Goal: Find specific page/section: Find specific page/section

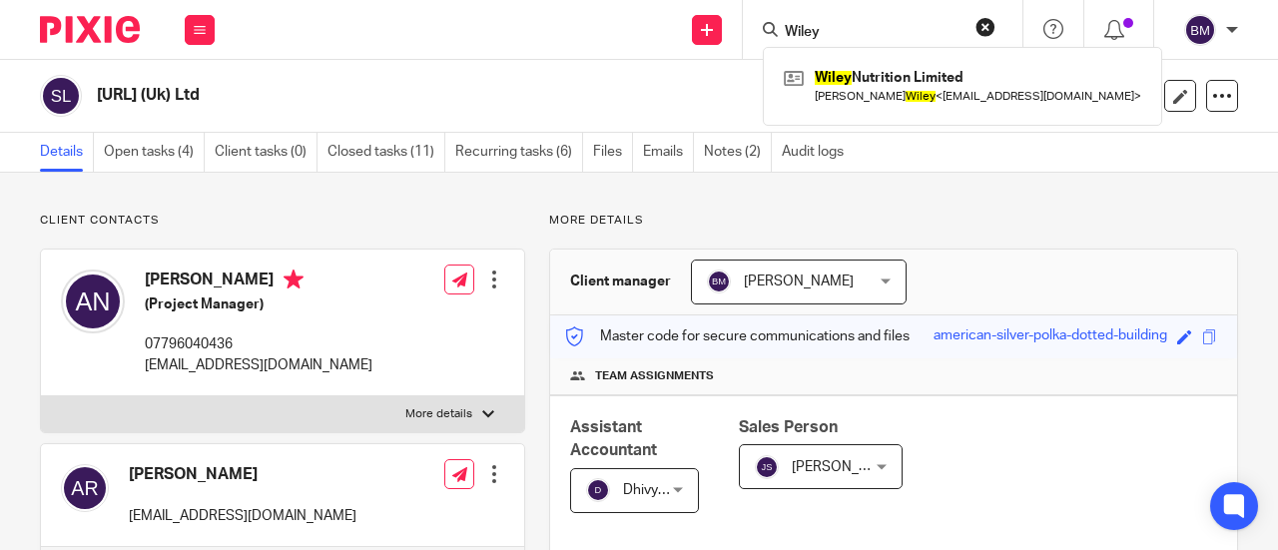
scroll to position [671, 0]
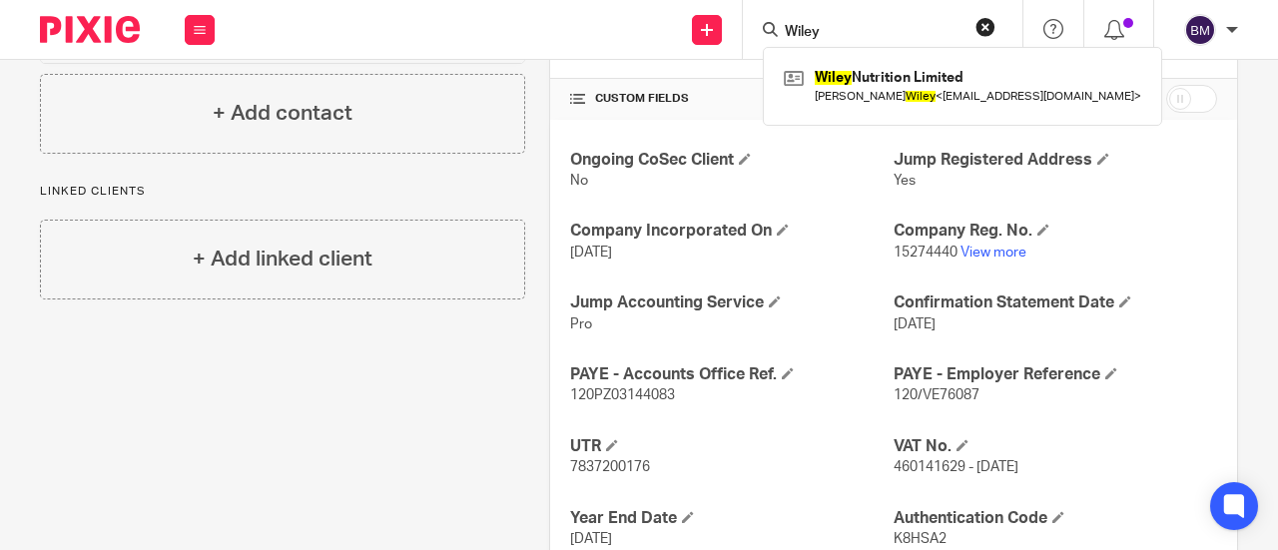
drag, startPoint x: 999, startPoint y: 20, endPoint x: 986, endPoint y: 23, distance: 13.3
click at [989, 22] on div "Wiley Wiley Nutrition Limited Theo Harvey Llewellyn Wiley < theo@myoform.io >" at bounding box center [883, 29] width 280 height 59
click at [981, 23] on button "reset" at bounding box center [986, 27] width 20 height 20
drag, startPoint x: 863, startPoint y: 15, endPoint x: 846, endPoint y: 34, distance: 25.5
click at [852, 23] on div at bounding box center [883, 29] width 280 height 59
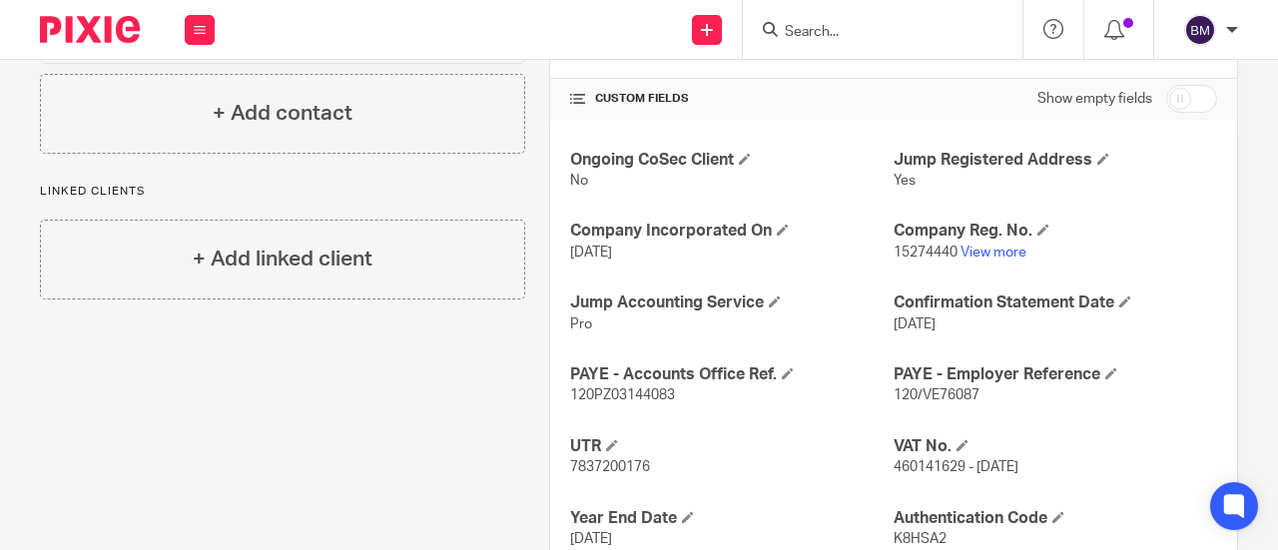
click at [835, 41] on form at bounding box center [889, 29] width 213 height 25
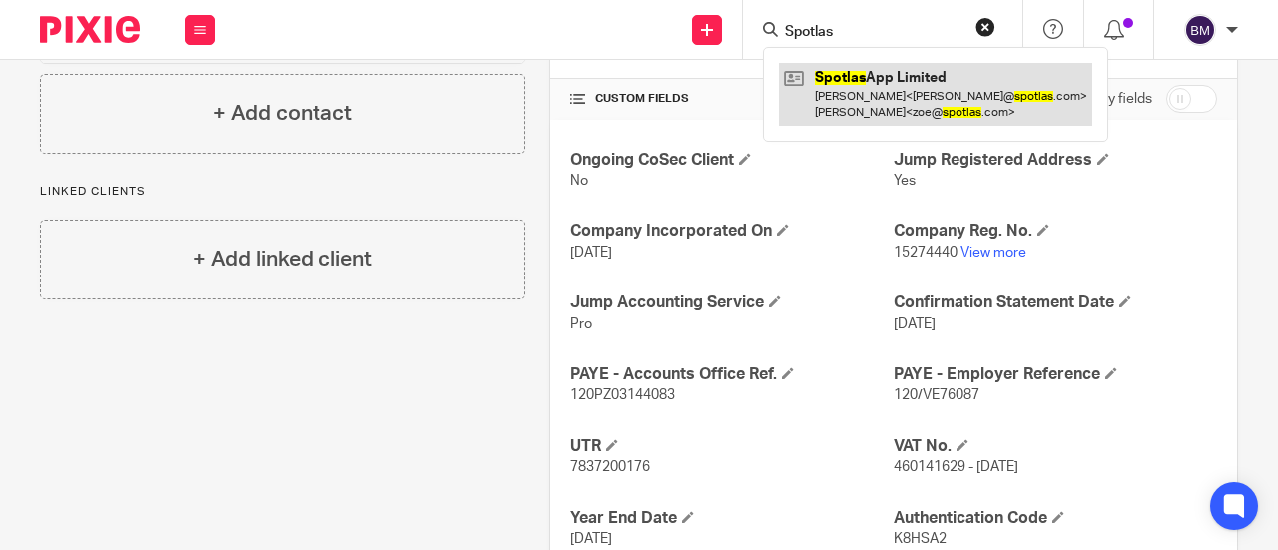
type input "Spotlas"
click at [827, 90] on link at bounding box center [936, 94] width 314 height 62
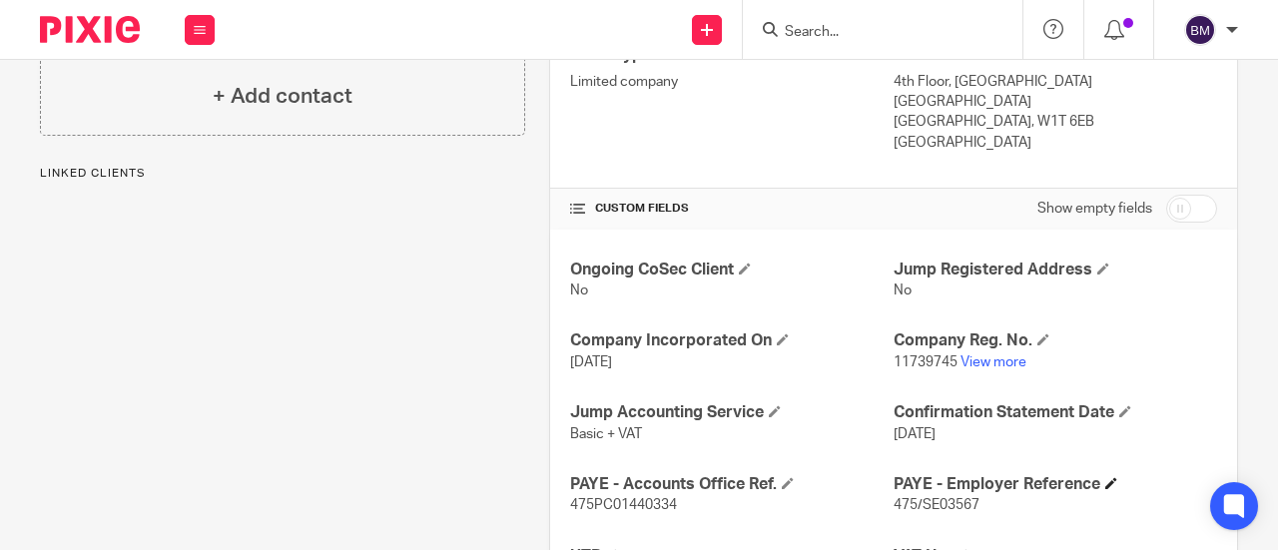
scroll to position [699, 0]
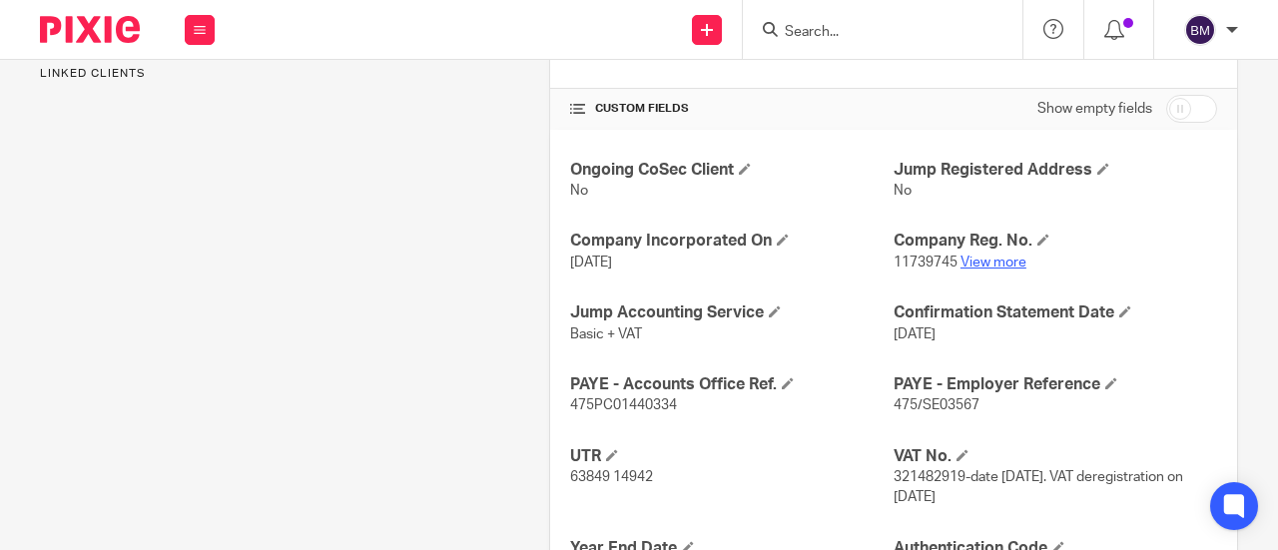
click at [974, 256] on link "View more" at bounding box center [994, 263] width 66 height 14
click at [834, 29] on input "Search" at bounding box center [873, 33] width 180 height 18
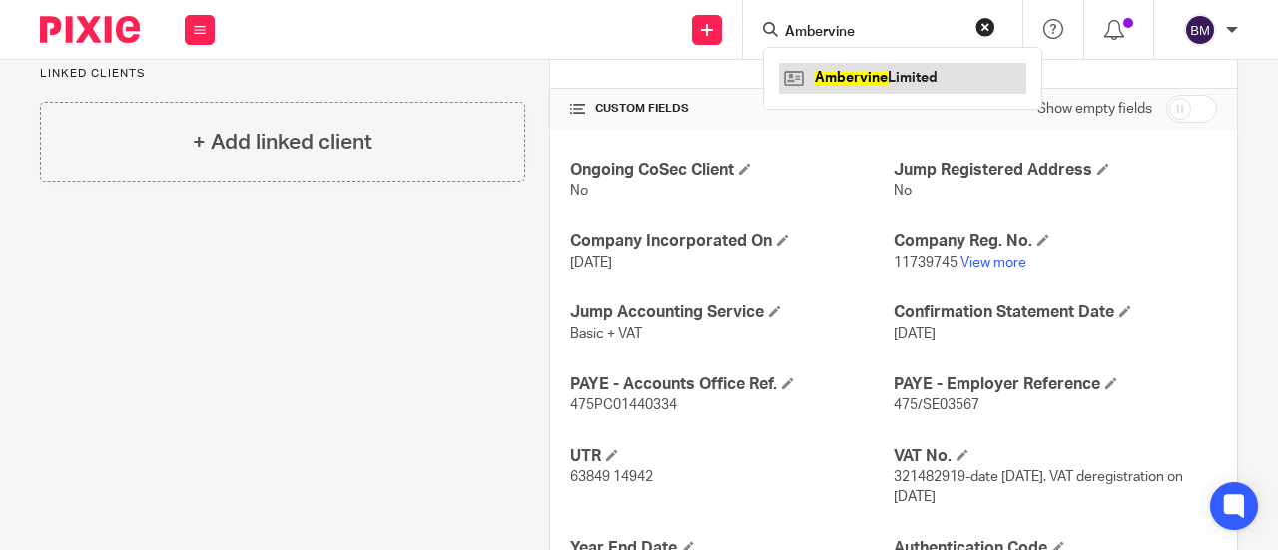
type input "Ambervine"
drag, startPoint x: 861, startPoint y: 78, endPoint x: 871, endPoint y: 77, distance: 10.0
click at [861, 77] on link at bounding box center [903, 78] width 248 height 30
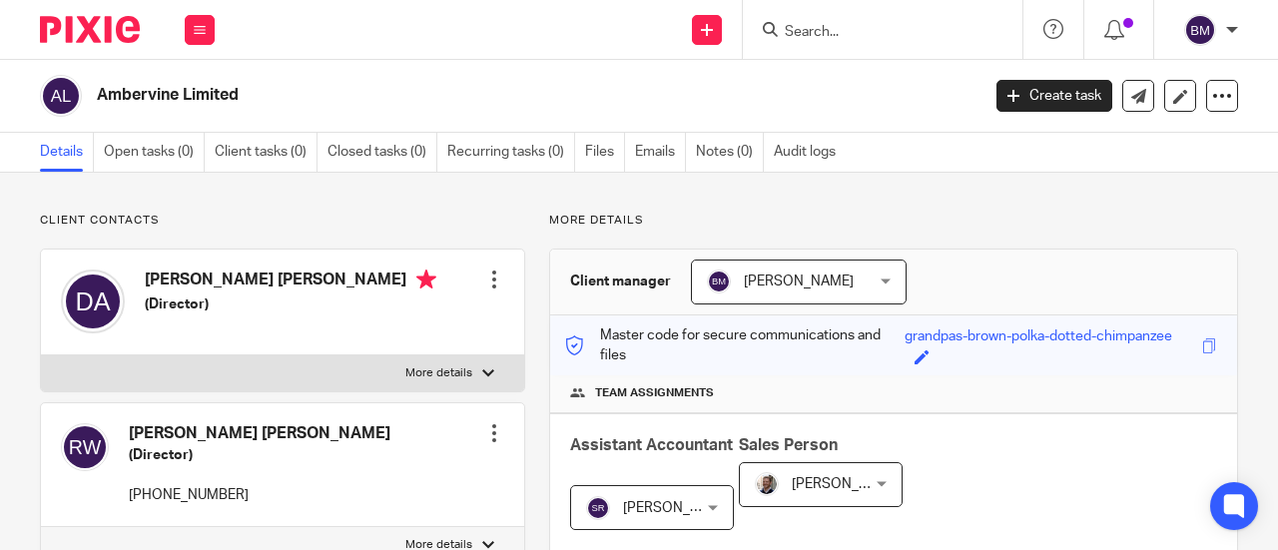
click at [824, 33] on input "Search" at bounding box center [873, 33] width 180 height 18
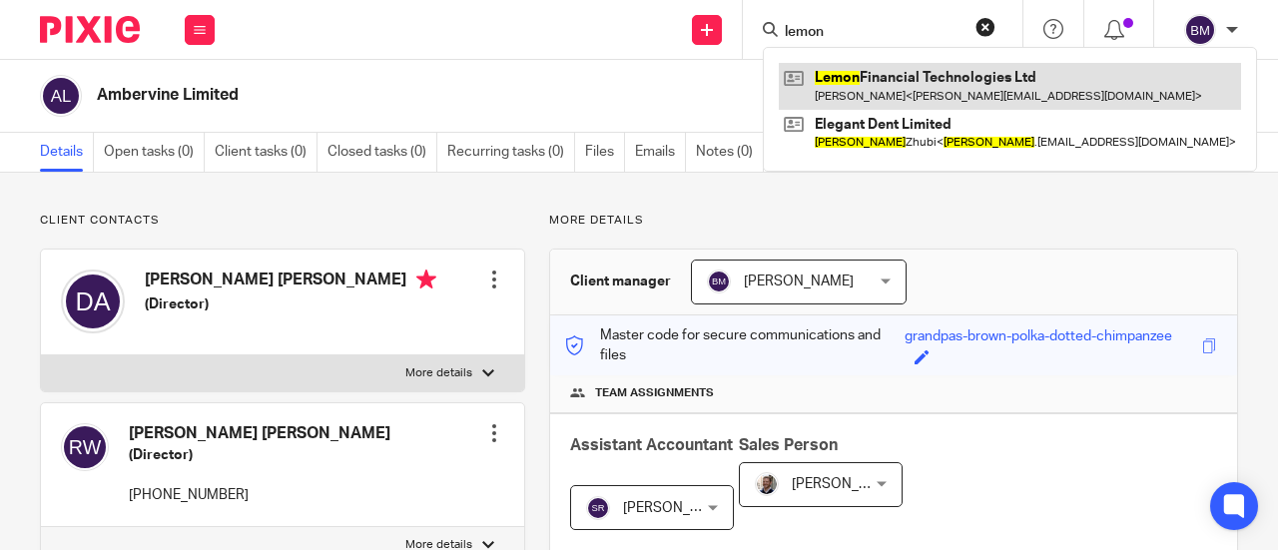
type input "lemon"
click at [977, 91] on link at bounding box center [1010, 86] width 462 height 46
click at [985, 93] on link at bounding box center [1010, 86] width 462 height 46
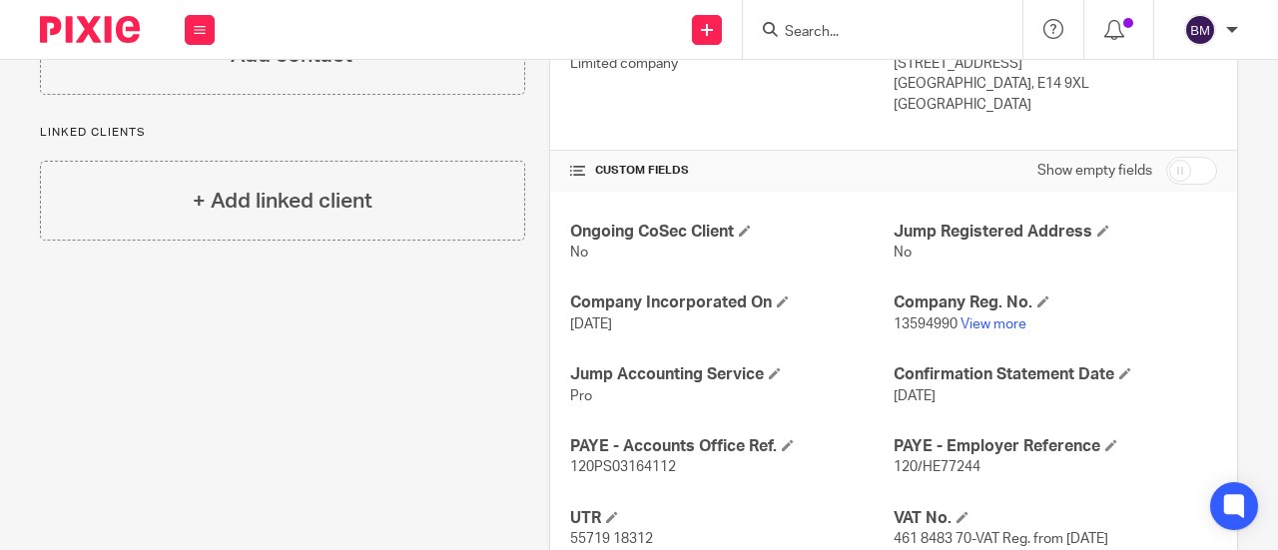
scroll to position [881, 0]
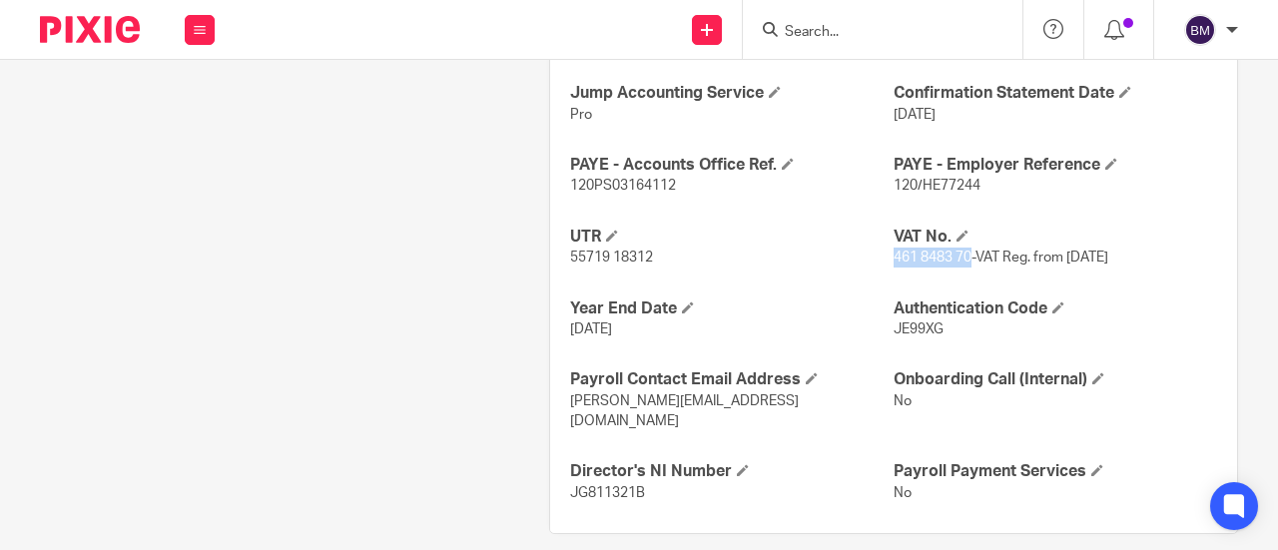
drag, startPoint x: 962, startPoint y: 253, endPoint x: 885, endPoint y: 249, distance: 77.0
click at [894, 251] on span "461 8483 70-VAT Reg. from 01/01/2024" at bounding box center [1001, 258] width 215 height 14
copy span "461 8483 70"
click at [870, 39] on input "Search" at bounding box center [873, 33] width 180 height 18
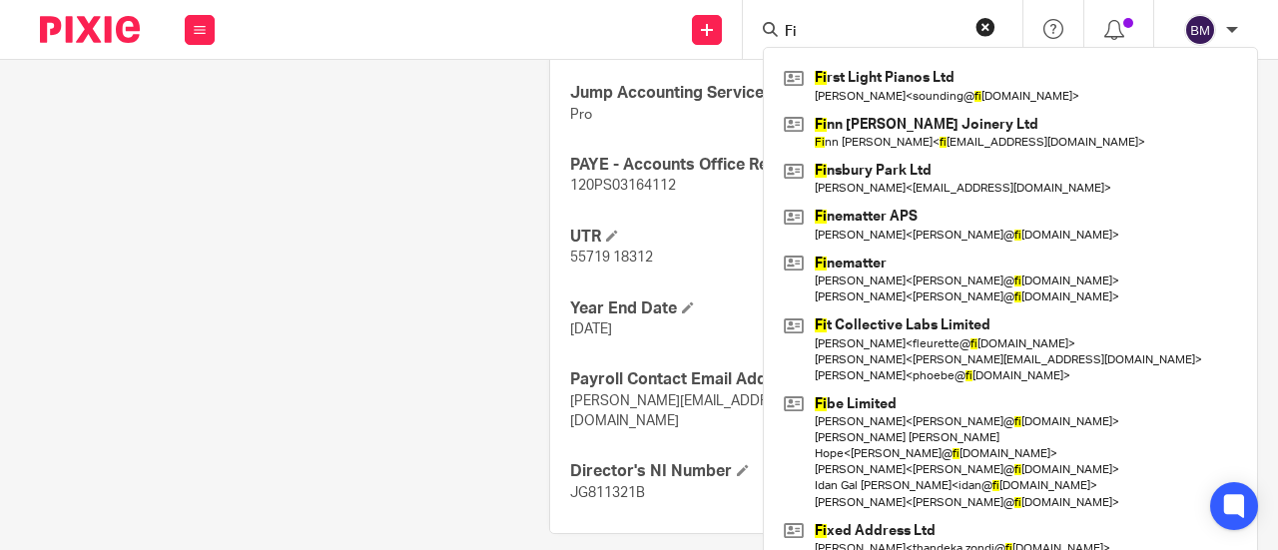
type input "F"
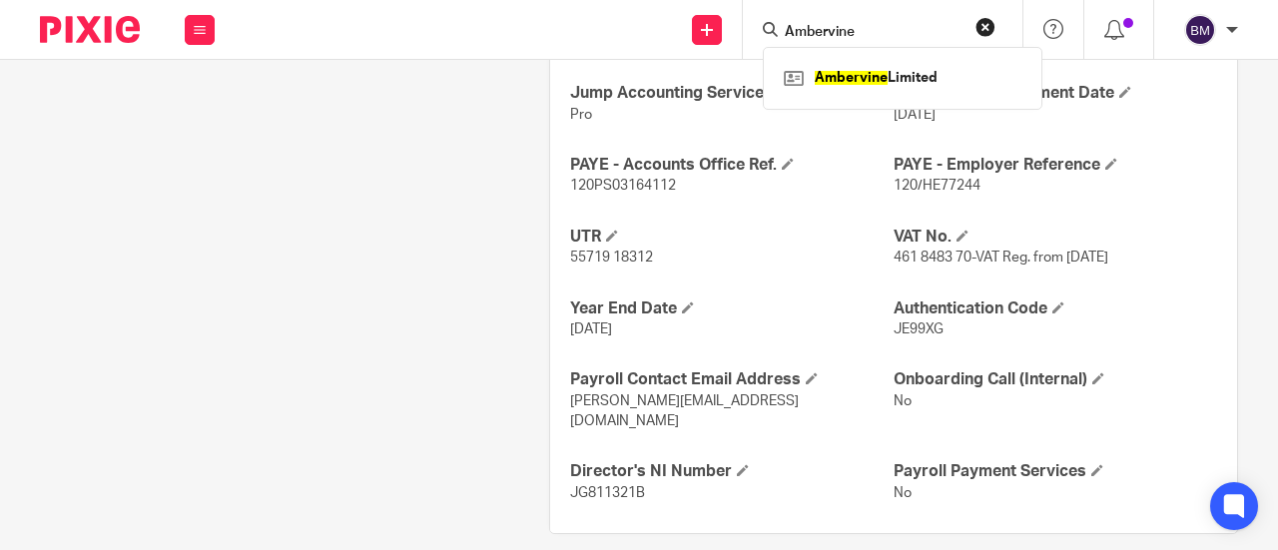
type input "Ambervine"
click button "submit" at bounding box center [0, 0] width 0 height 0
click at [833, 77] on link at bounding box center [903, 78] width 248 height 30
click at [851, 81] on link at bounding box center [903, 78] width 248 height 30
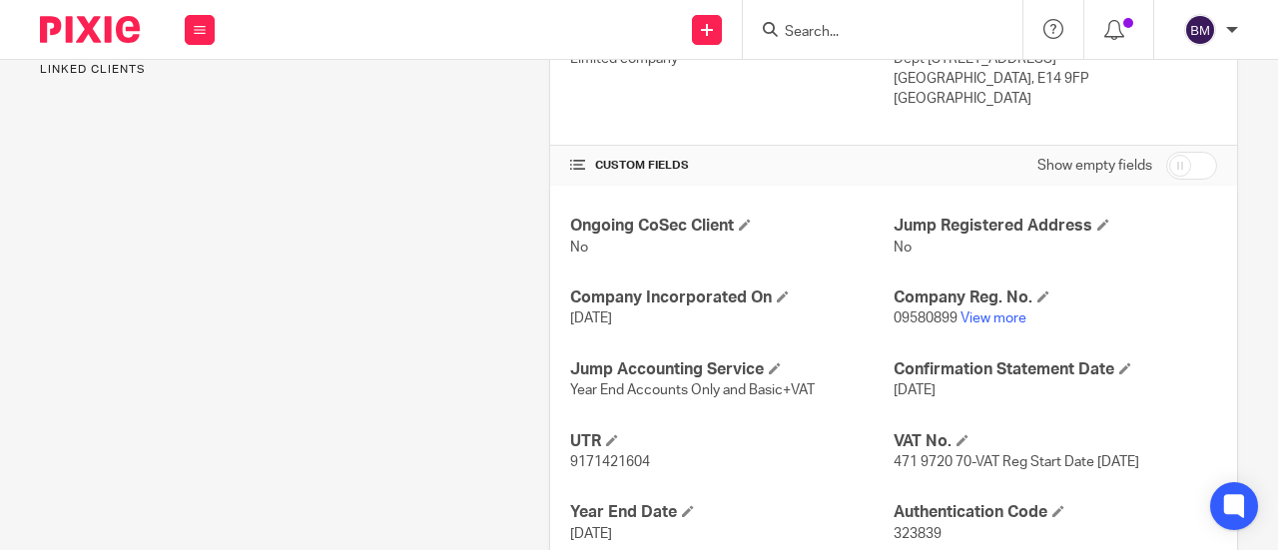
scroll to position [699, 0]
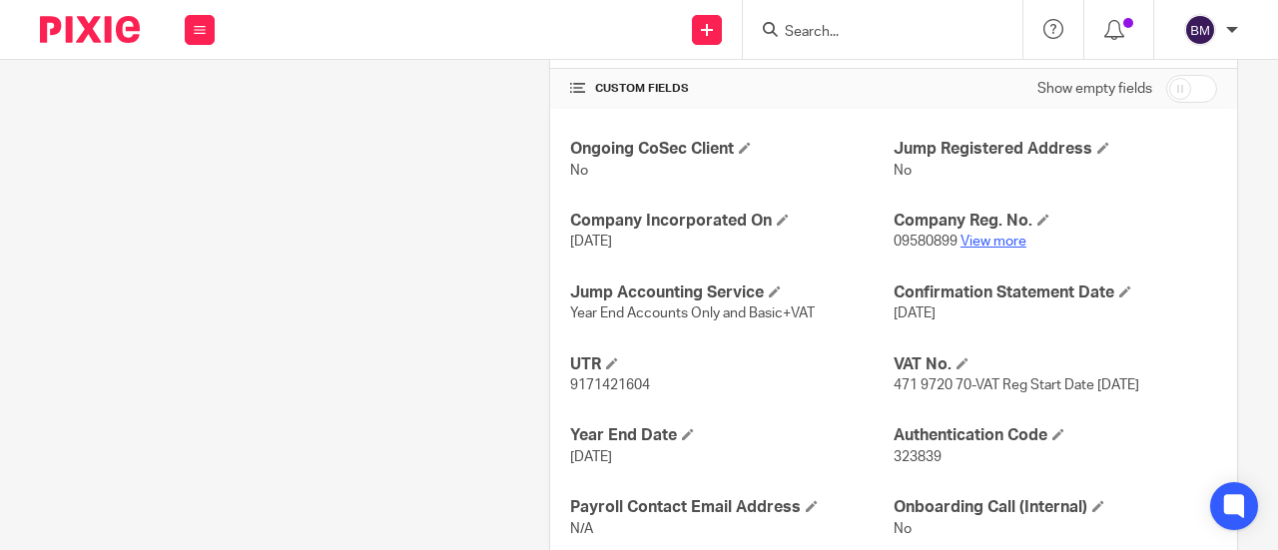
click at [977, 238] on link "View more" at bounding box center [994, 242] width 66 height 14
